Goal: Register for event/course

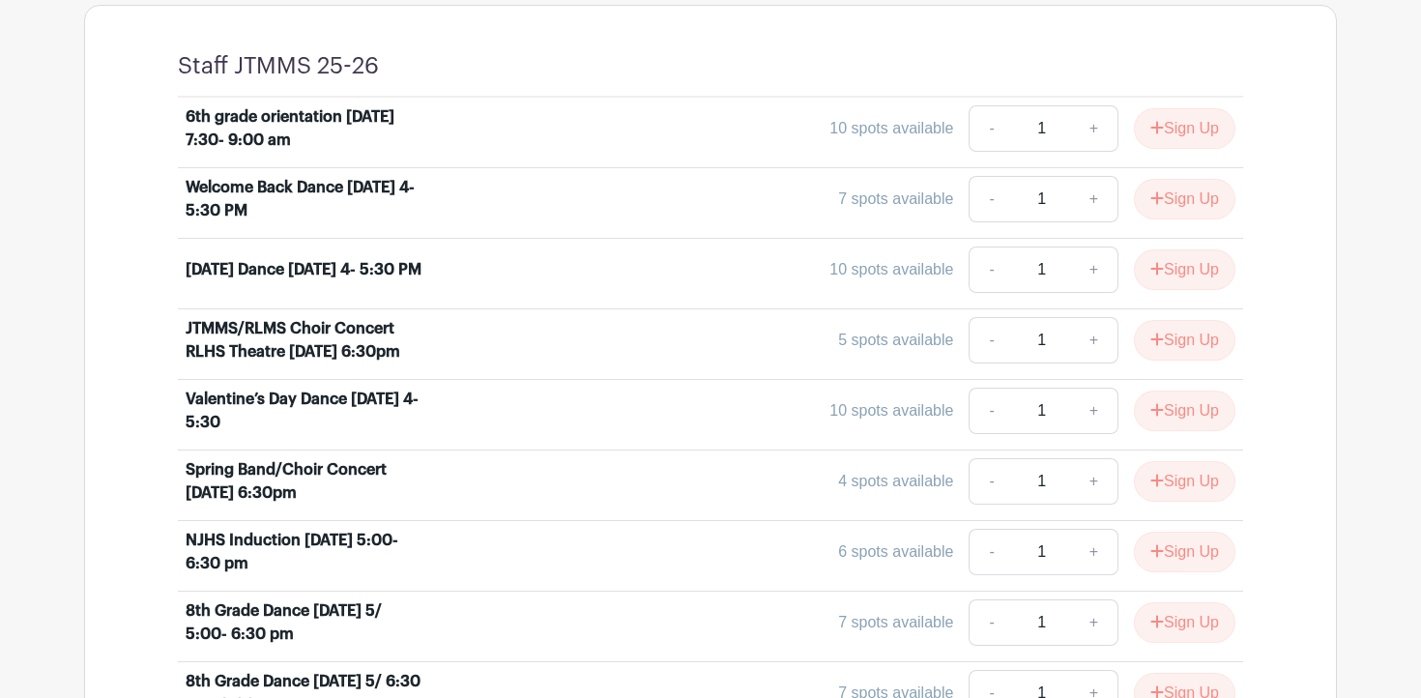
scroll to position [784, 0]
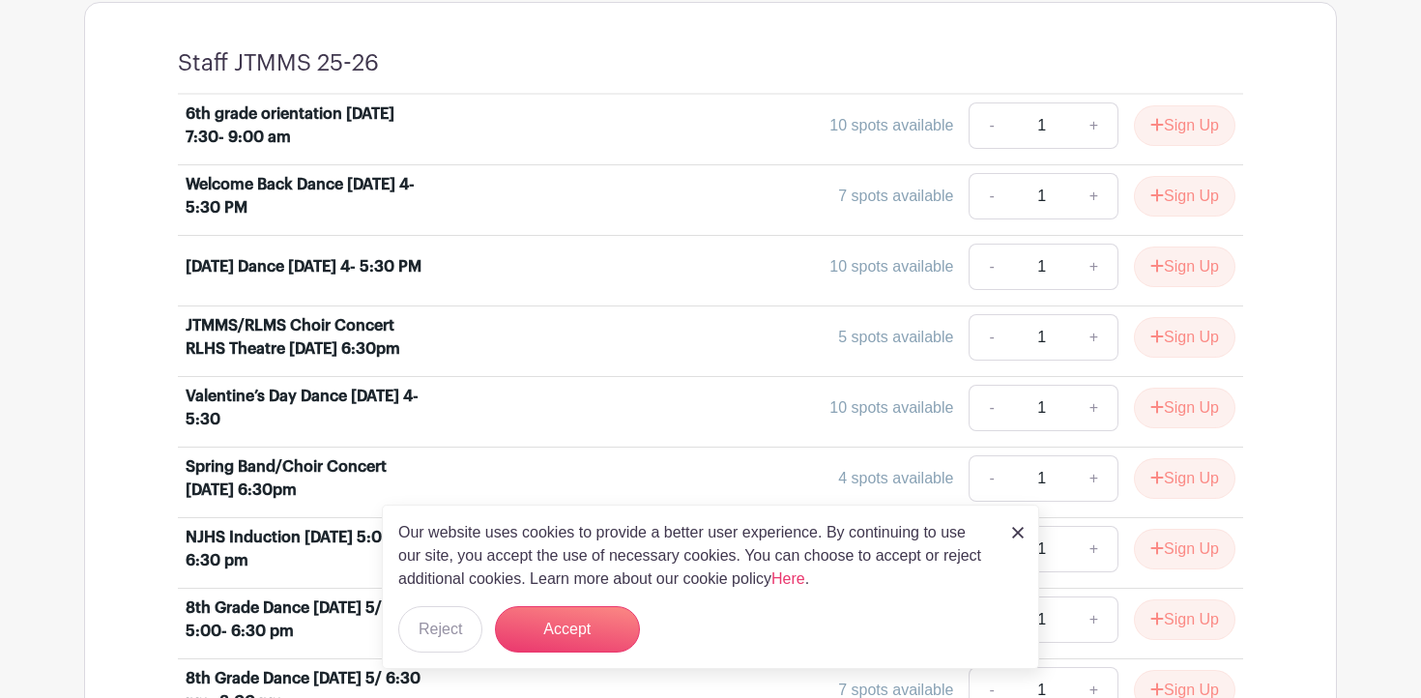
click at [1013, 539] on link at bounding box center [1018, 531] width 12 height 23
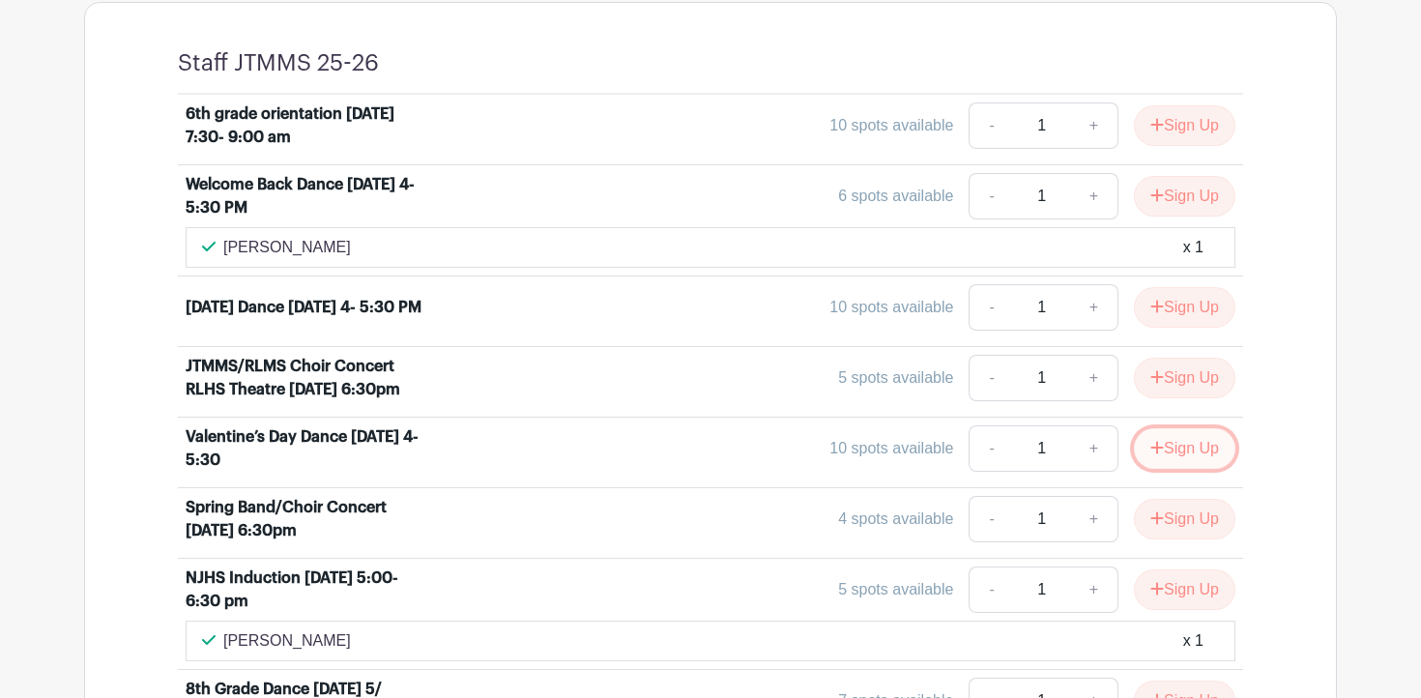
click at [1166, 450] on button "Sign Up" at bounding box center [1184, 448] width 101 height 41
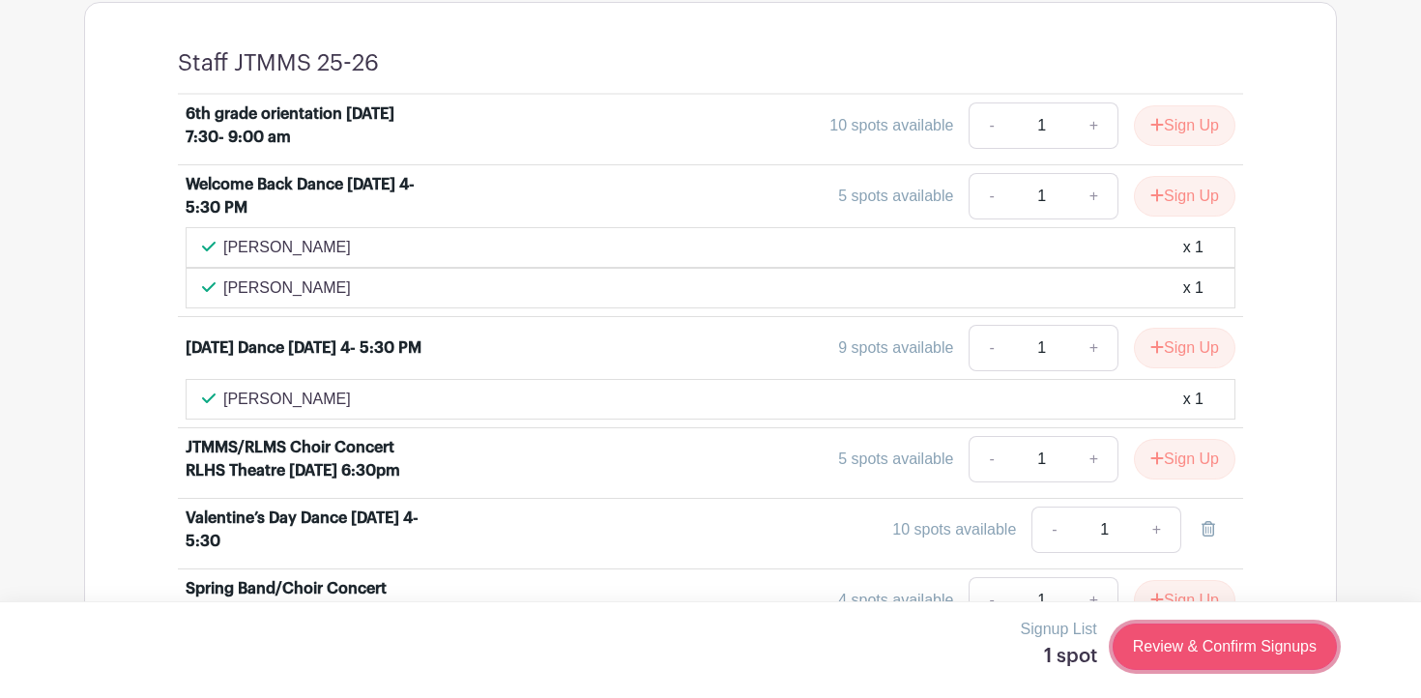
click at [1252, 653] on link "Review & Confirm Signups" at bounding box center [1224, 646] width 224 height 46
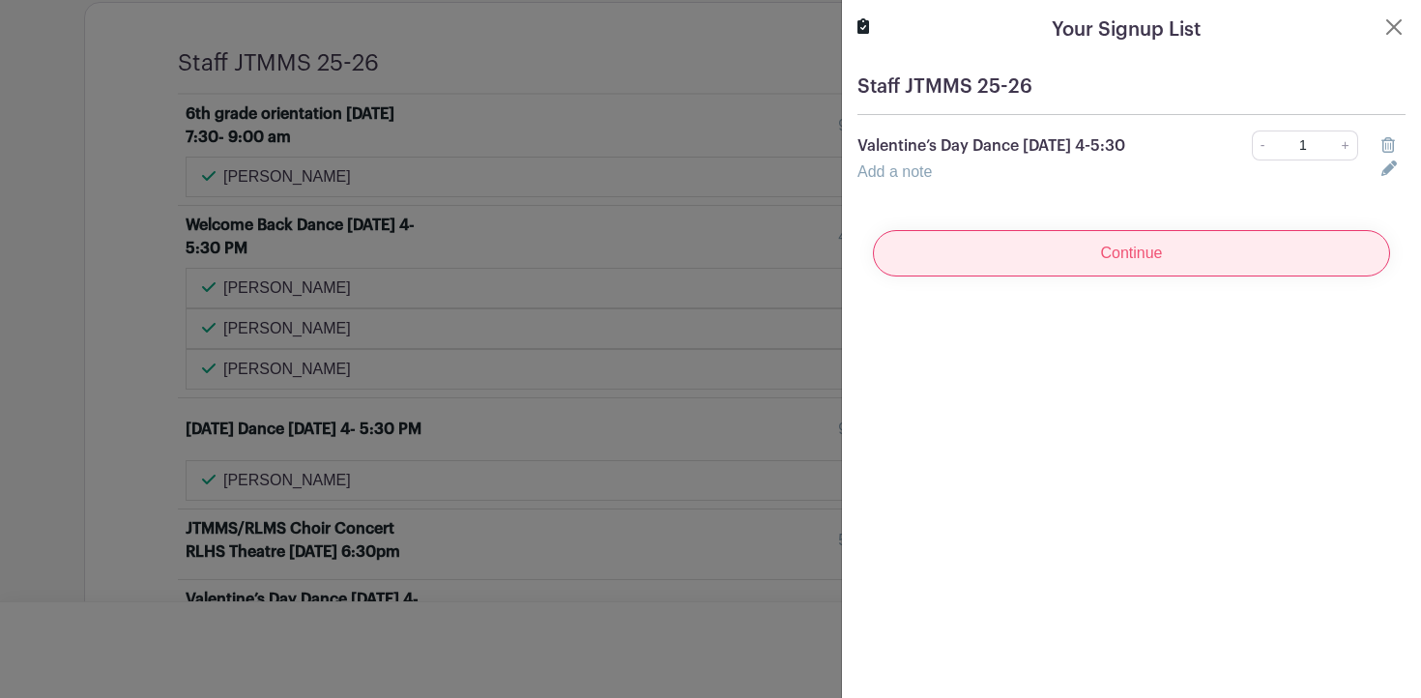
click at [1293, 253] on input "Continue" at bounding box center [1131, 253] width 517 height 46
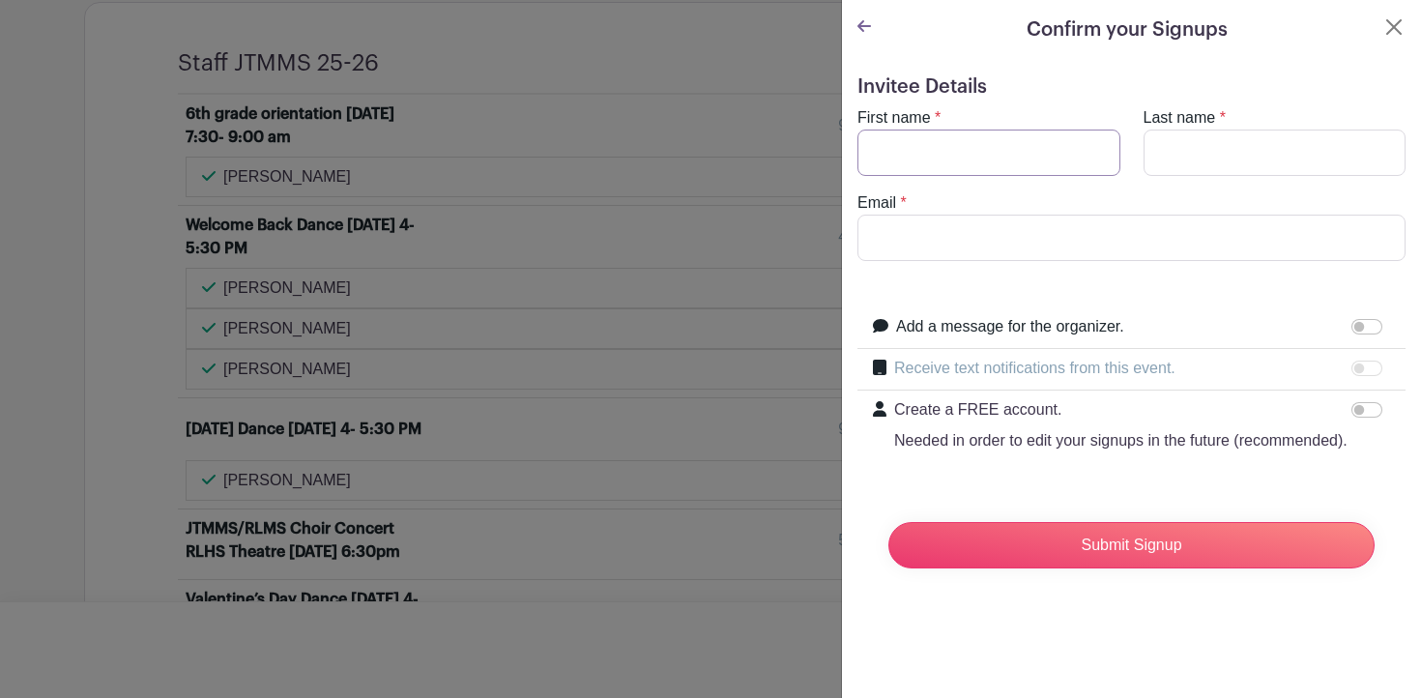
click at [1083, 167] on input "First name" at bounding box center [988, 153] width 263 height 46
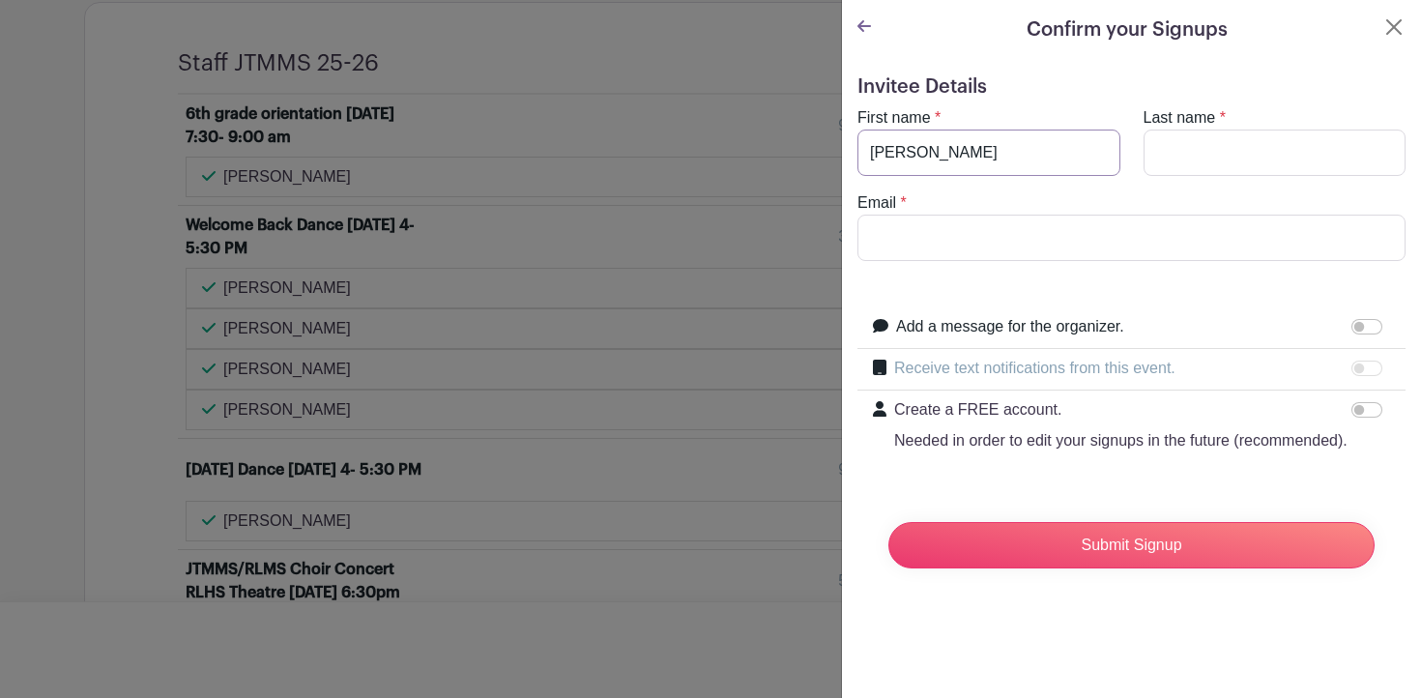
type input "[PERSON_NAME]"
click at [1019, 245] on input "Email" at bounding box center [1131, 238] width 548 height 46
type input "[EMAIL_ADDRESS][DOMAIN_NAME]"
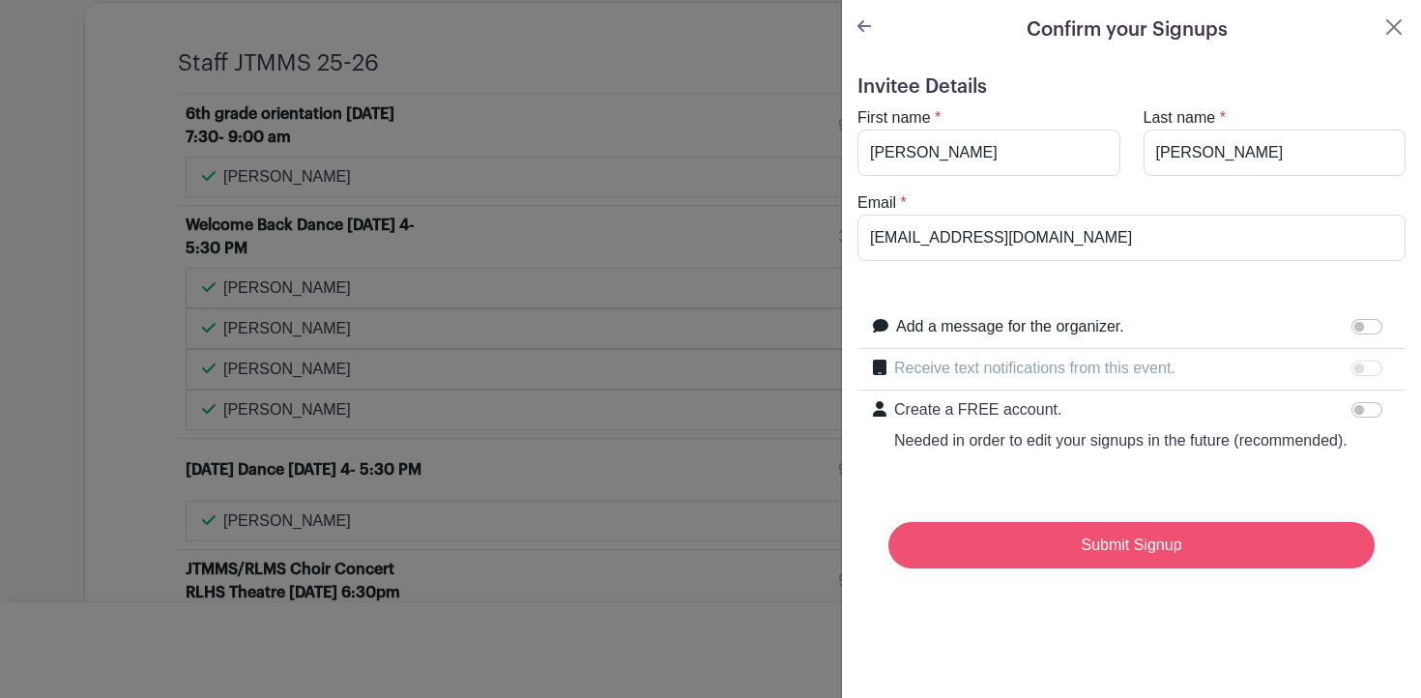
click at [1028, 543] on input "Submit Signup" at bounding box center [1131, 545] width 486 height 46
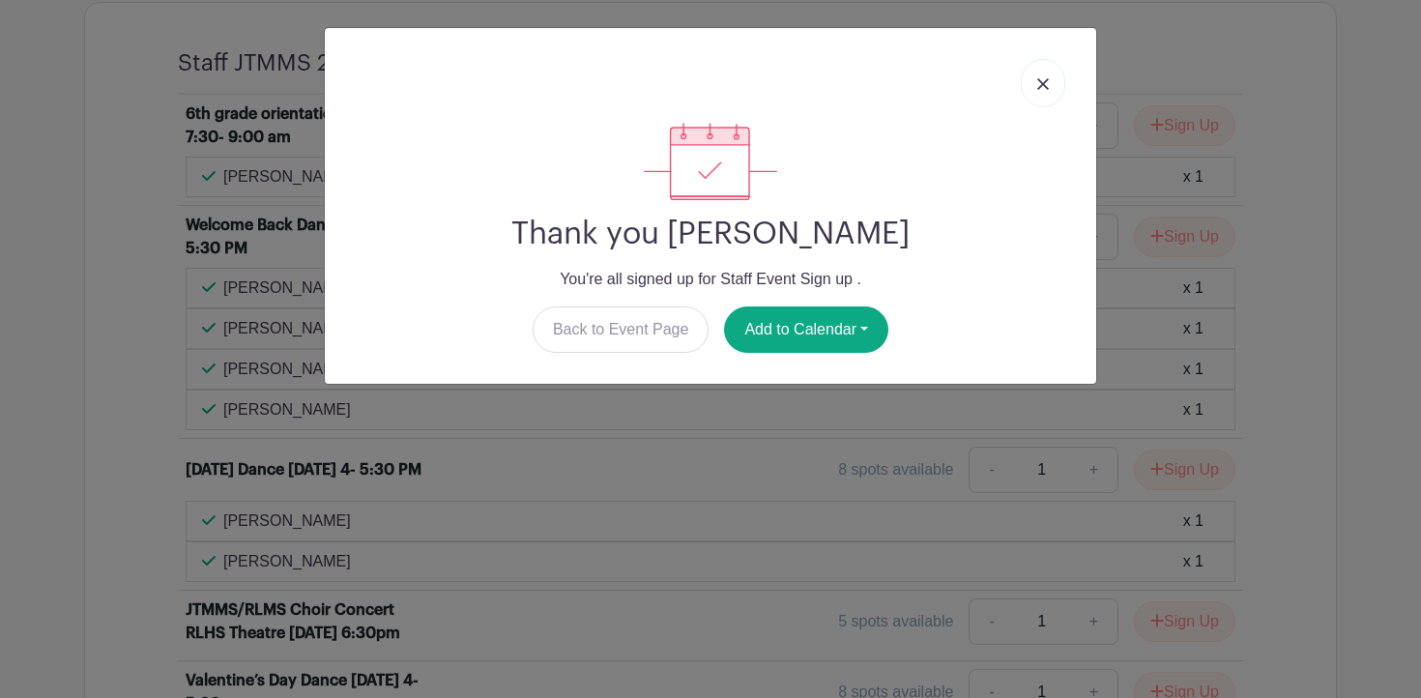
click at [1041, 85] on img at bounding box center [1043, 84] width 12 height 12
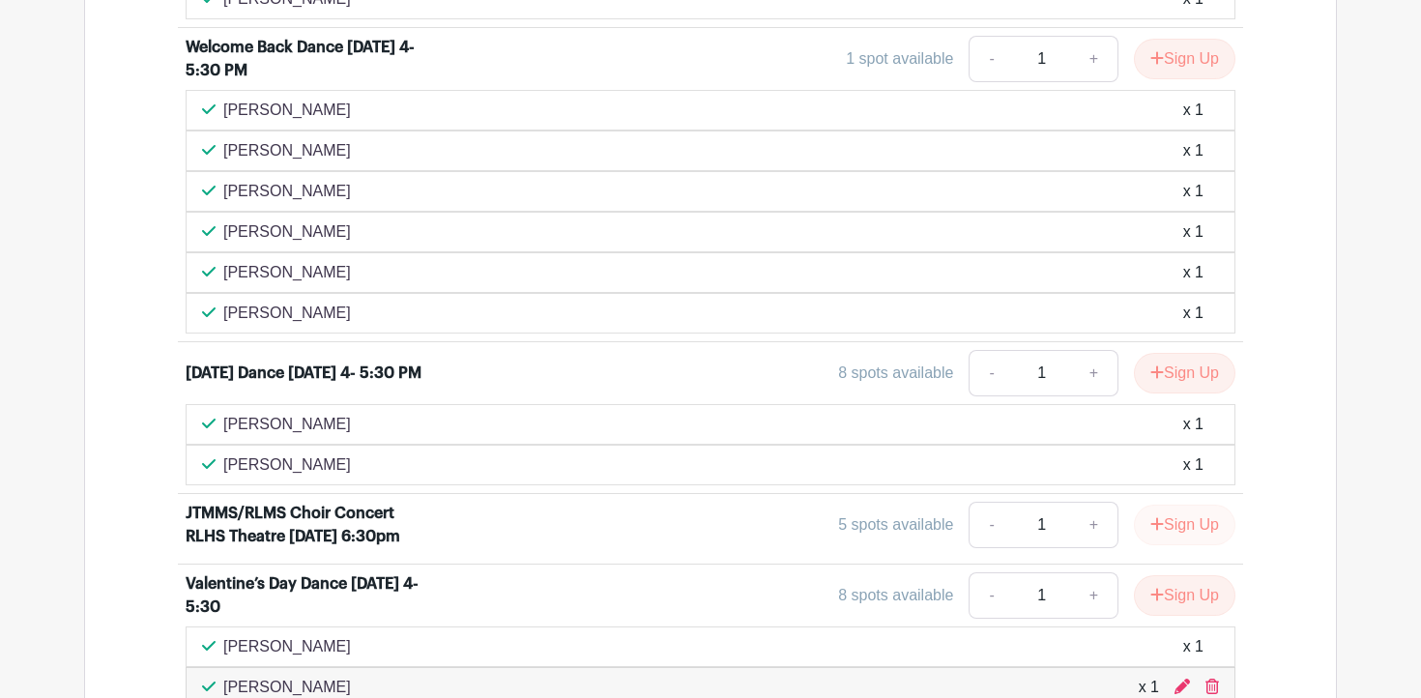
scroll to position [1124, 0]
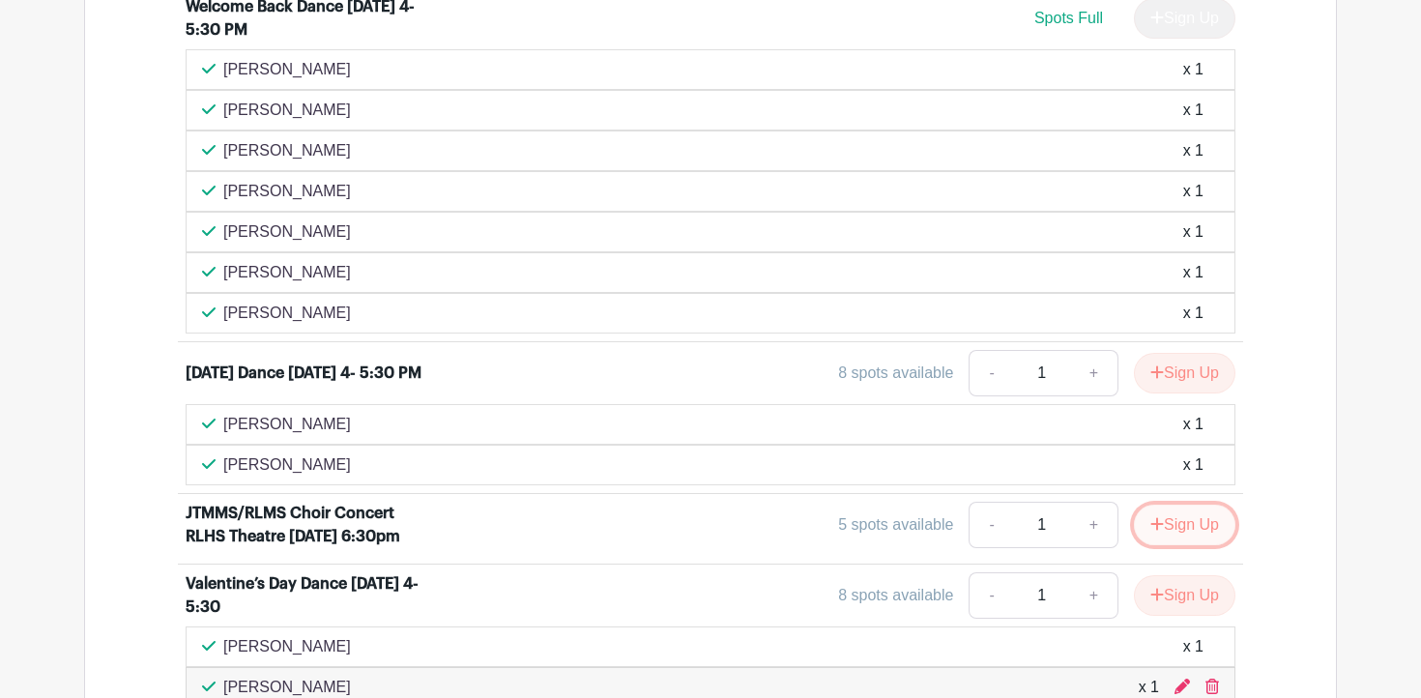
click at [1199, 531] on button "Sign Up" at bounding box center [1184, 524] width 101 height 41
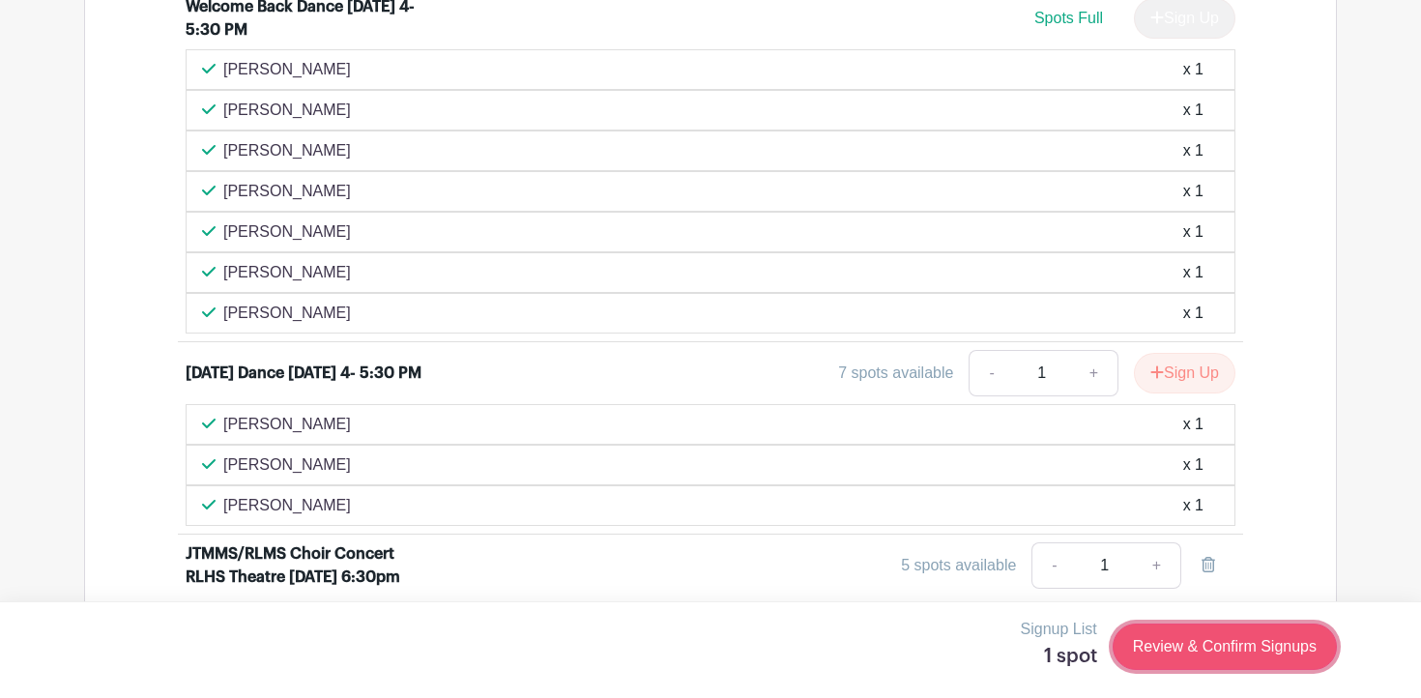
click at [1179, 639] on link "Review & Confirm Signups" at bounding box center [1224, 646] width 224 height 46
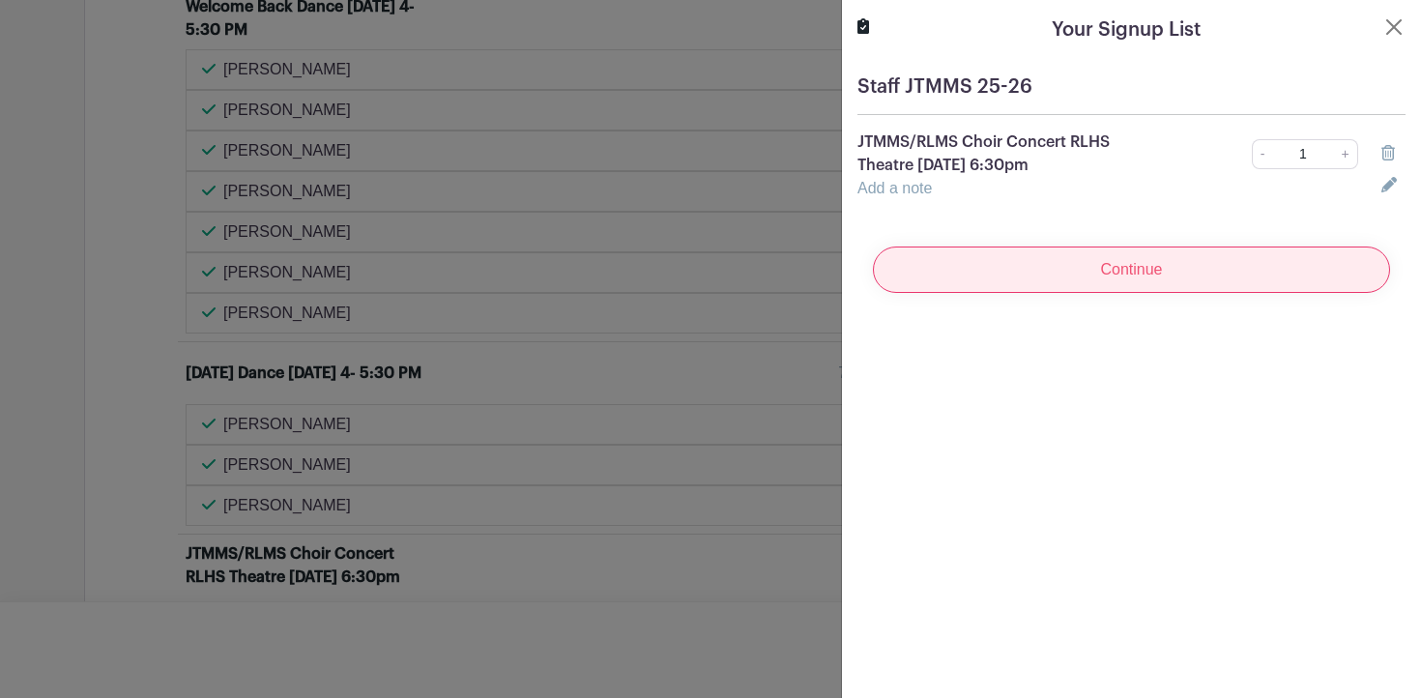
click at [1119, 291] on input "Continue" at bounding box center [1131, 269] width 517 height 46
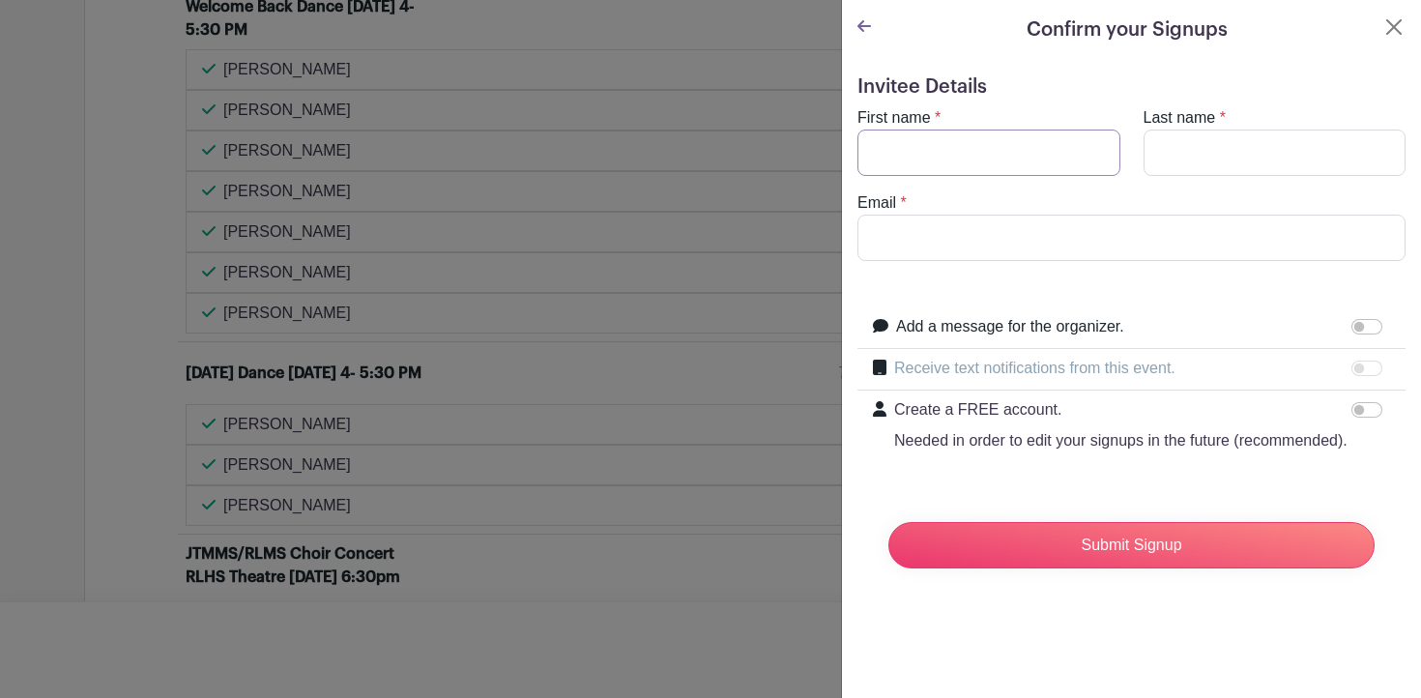
click at [1015, 160] on input "First name" at bounding box center [988, 153] width 263 height 46
type input "[PERSON_NAME]"
type input "[EMAIL_ADDRESS][DOMAIN_NAME]"
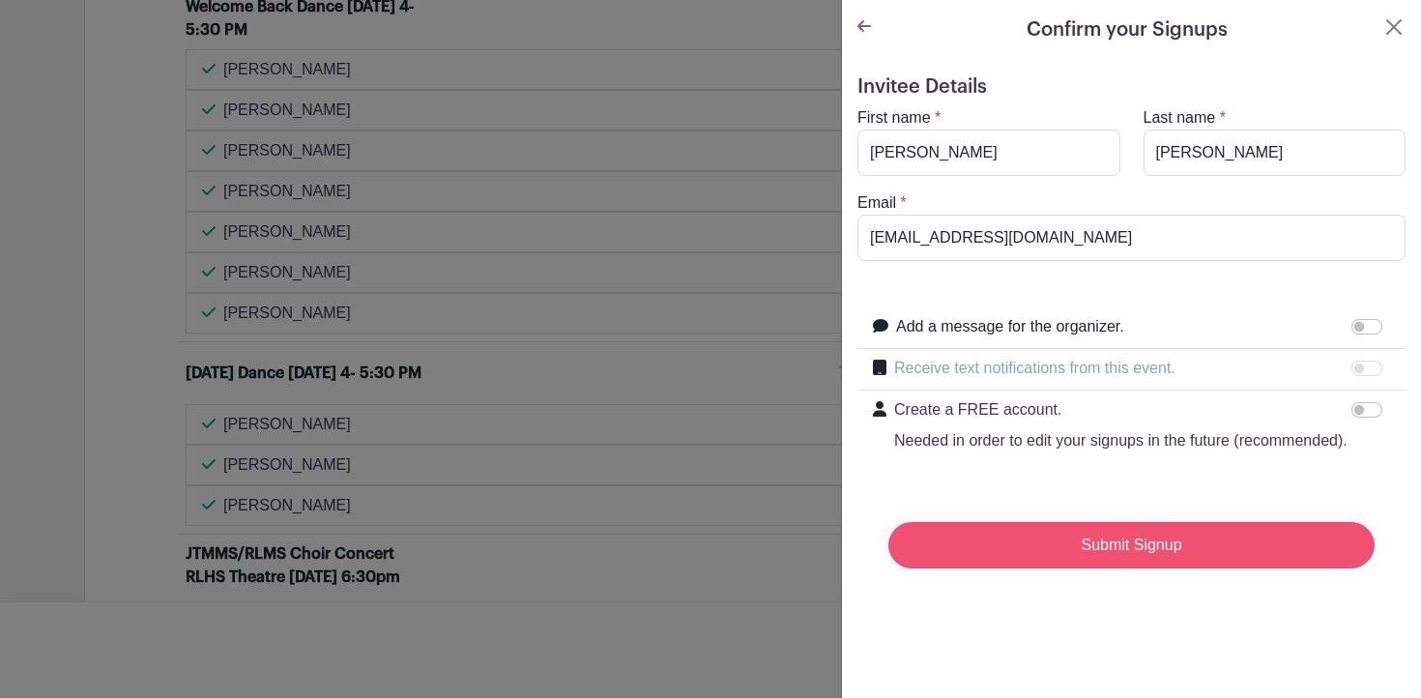
click at [1022, 526] on input "Submit Signup" at bounding box center [1131, 545] width 486 height 46
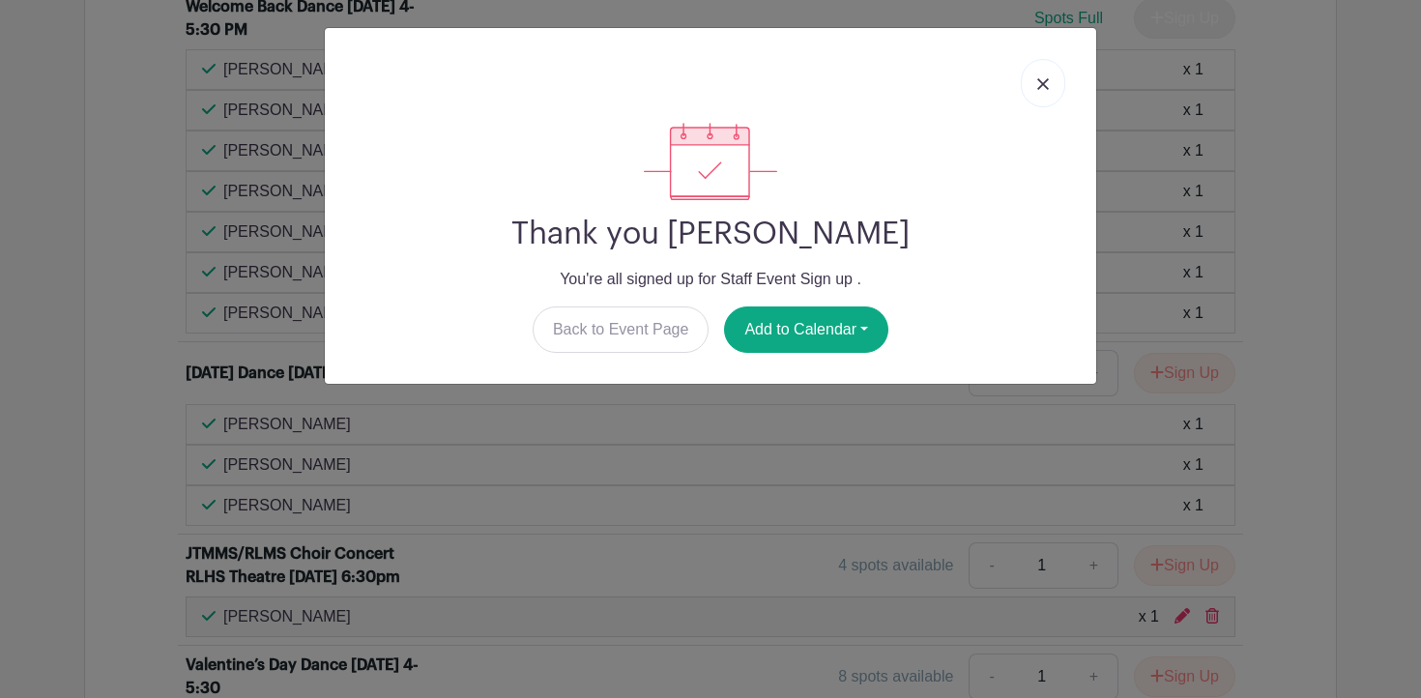
click at [1039, 72] on link at bounding box center [1043, 83] width 44 height 48
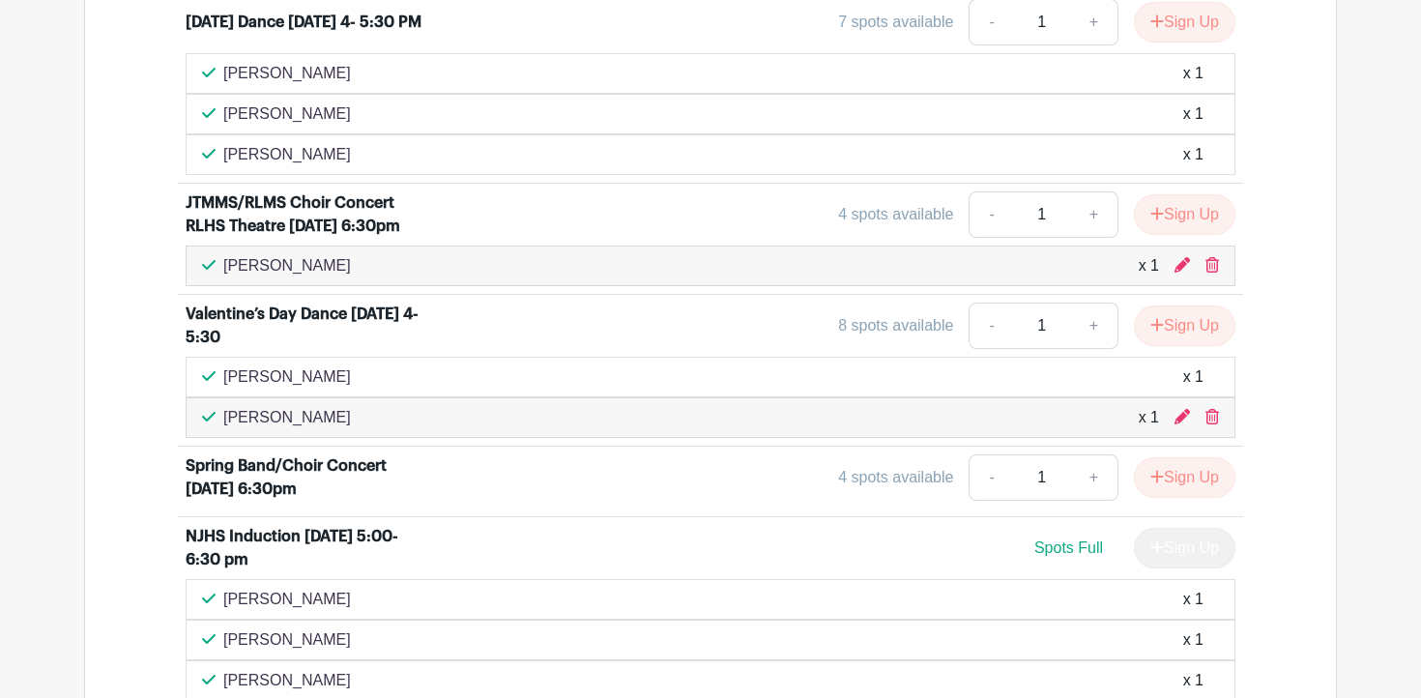
scroll to position [1554, 0]
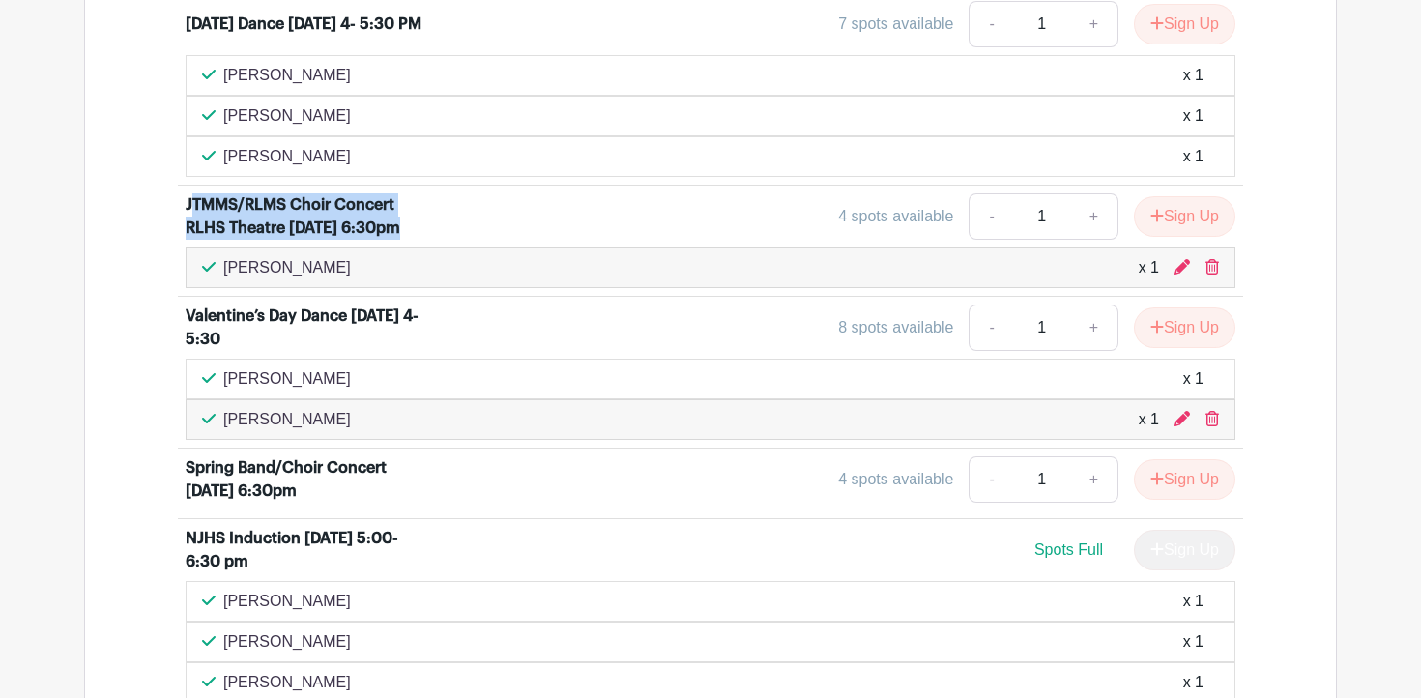
drag, startPoint x: 392, startPoint y: 230, endPoint x: 185, endPoint y: 198, distance: 210.2
click at [186, 198] on div "JTMMS/RLMS Choir Concert RLHS Theatre [DATE] 6:30pm" at bounding box center [306, 216] width 240 height 46
copy div "JTMMS/RLMS Choir Concert RLHS Theatre [DATE] 6:30pm"
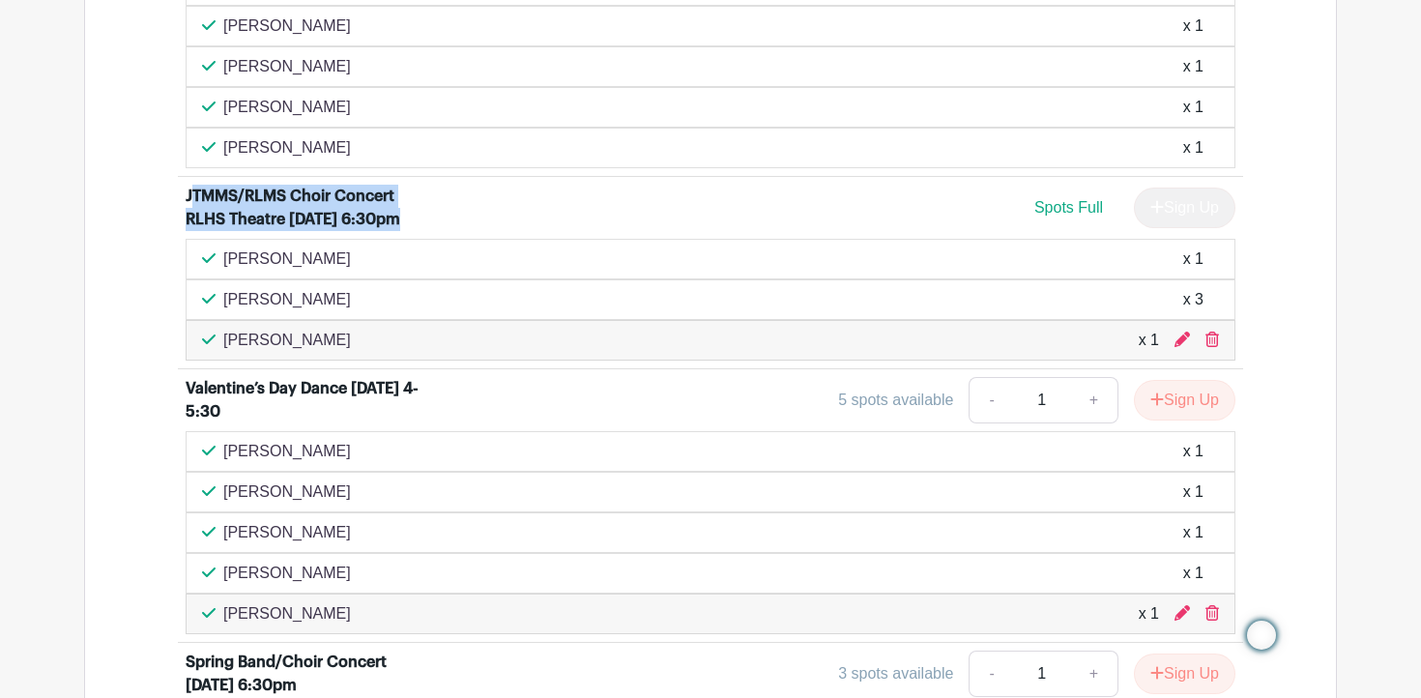
scroll to position [1975, 0]
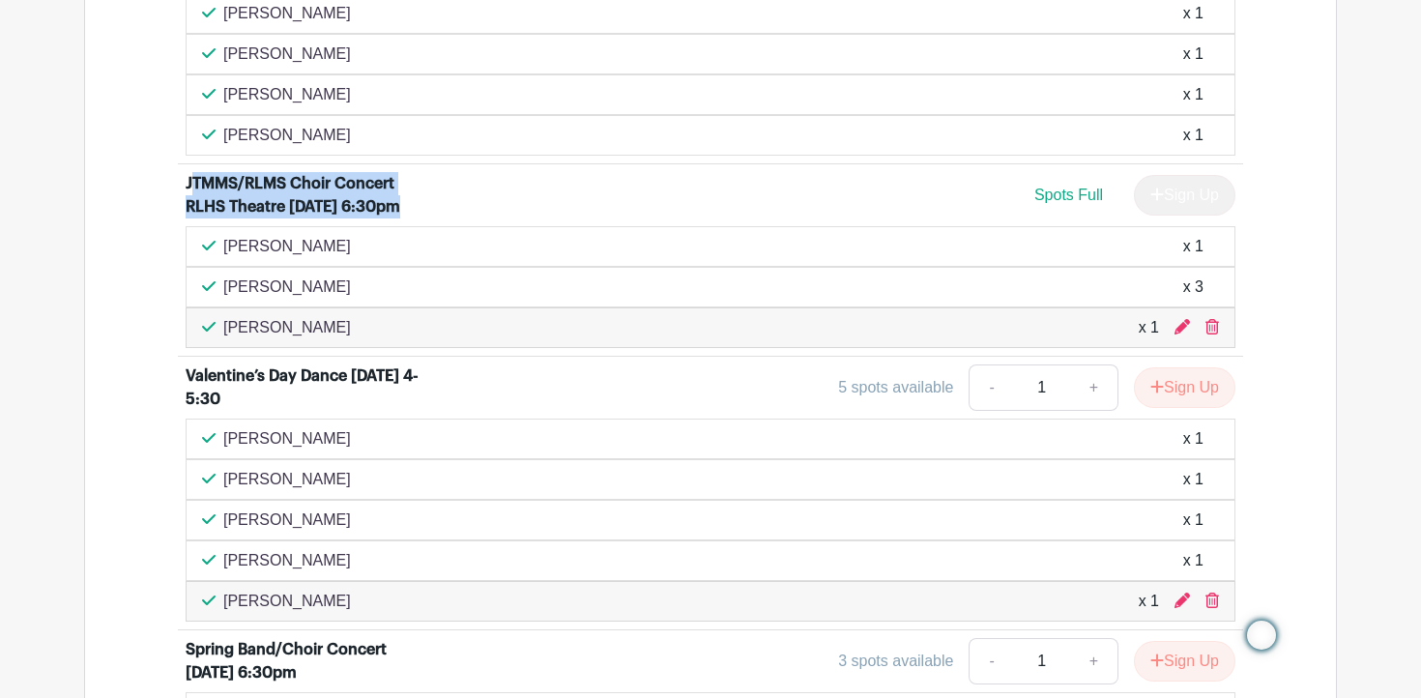
drag, startPoint x: 269, startPoint y: 404, endPoint x: 168, endPoint y: 383, distance: 102.7
click at [168, 383] on div "6th grade orientation [DATE] 7:30- 9:00 am 1 spot available - 1 + Sign Up [PERS…" at bounding box center [710, 566] width 1158 height 3326
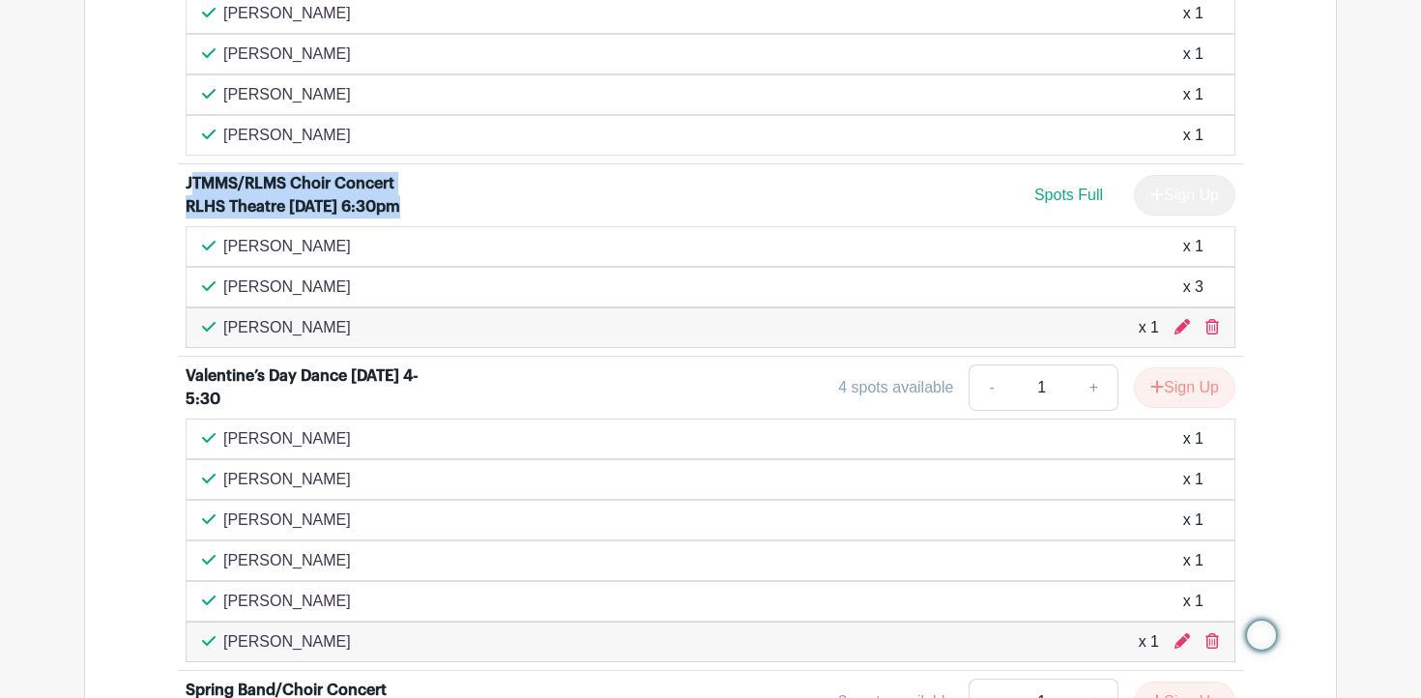
copy div "Valentine’s Day Dance [DATE] 4-5:30"
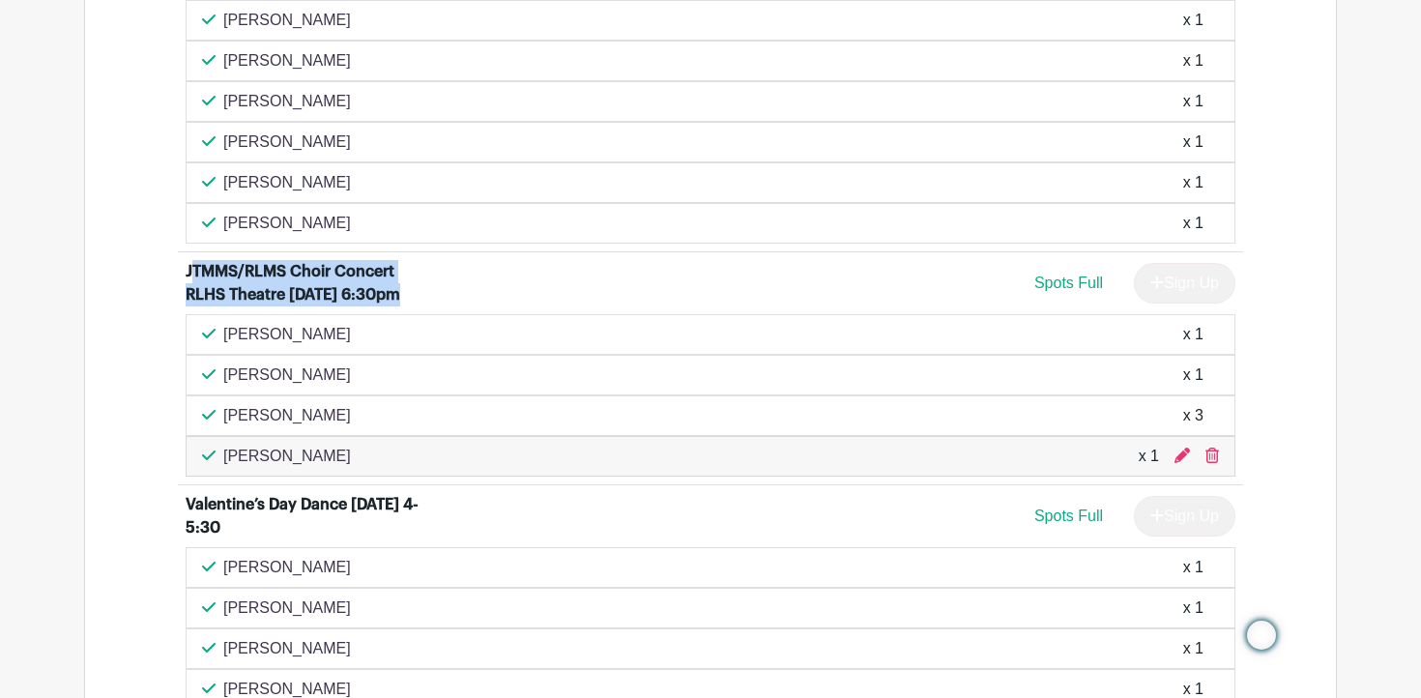
scroll to position [2148, 0]
